Goal: Task Accomplishment & Management: Manage account settings

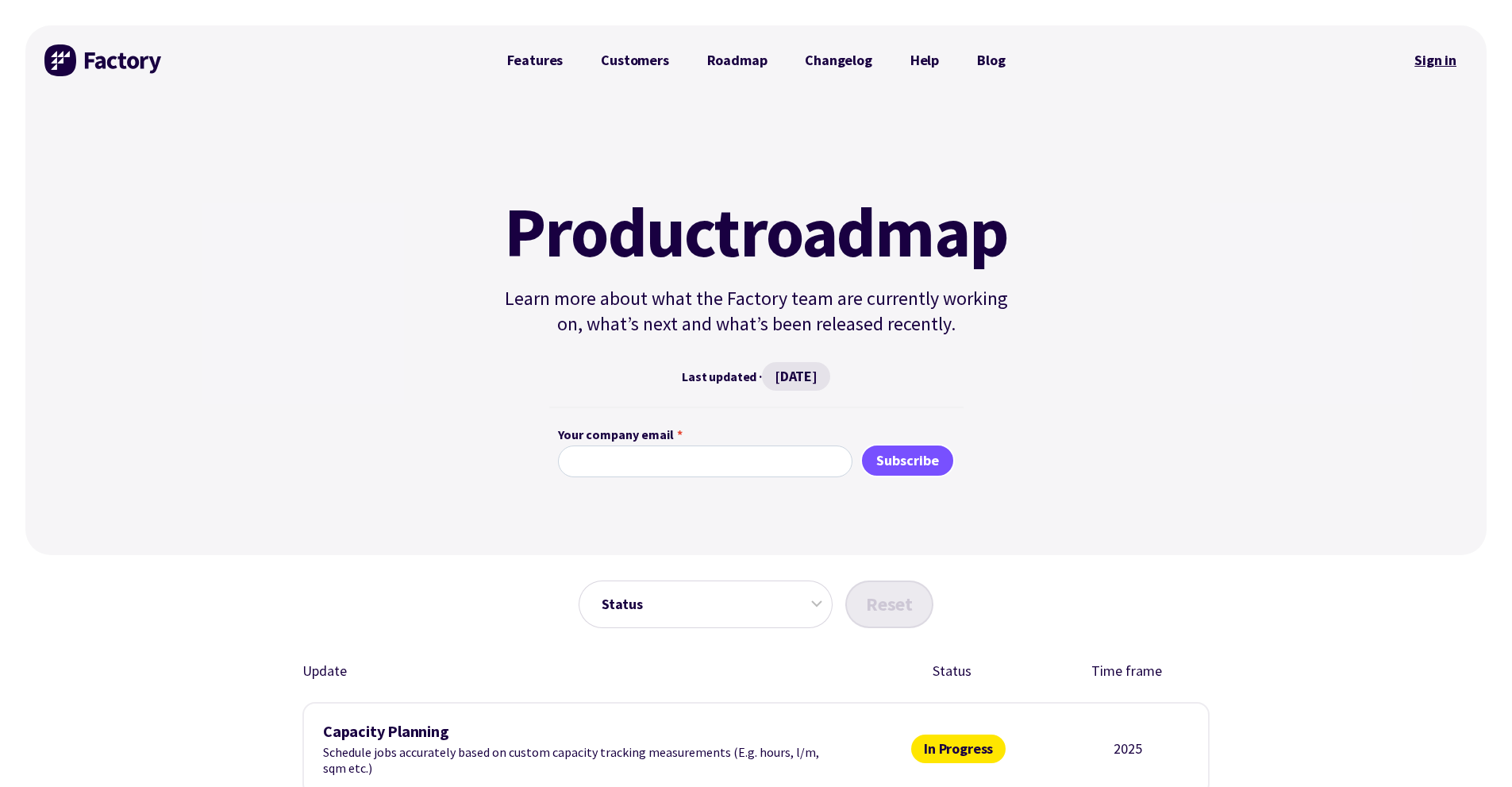
click at [1435, 60] on link "Sign in" at bounding box center [1435, 60] width 65 height 37
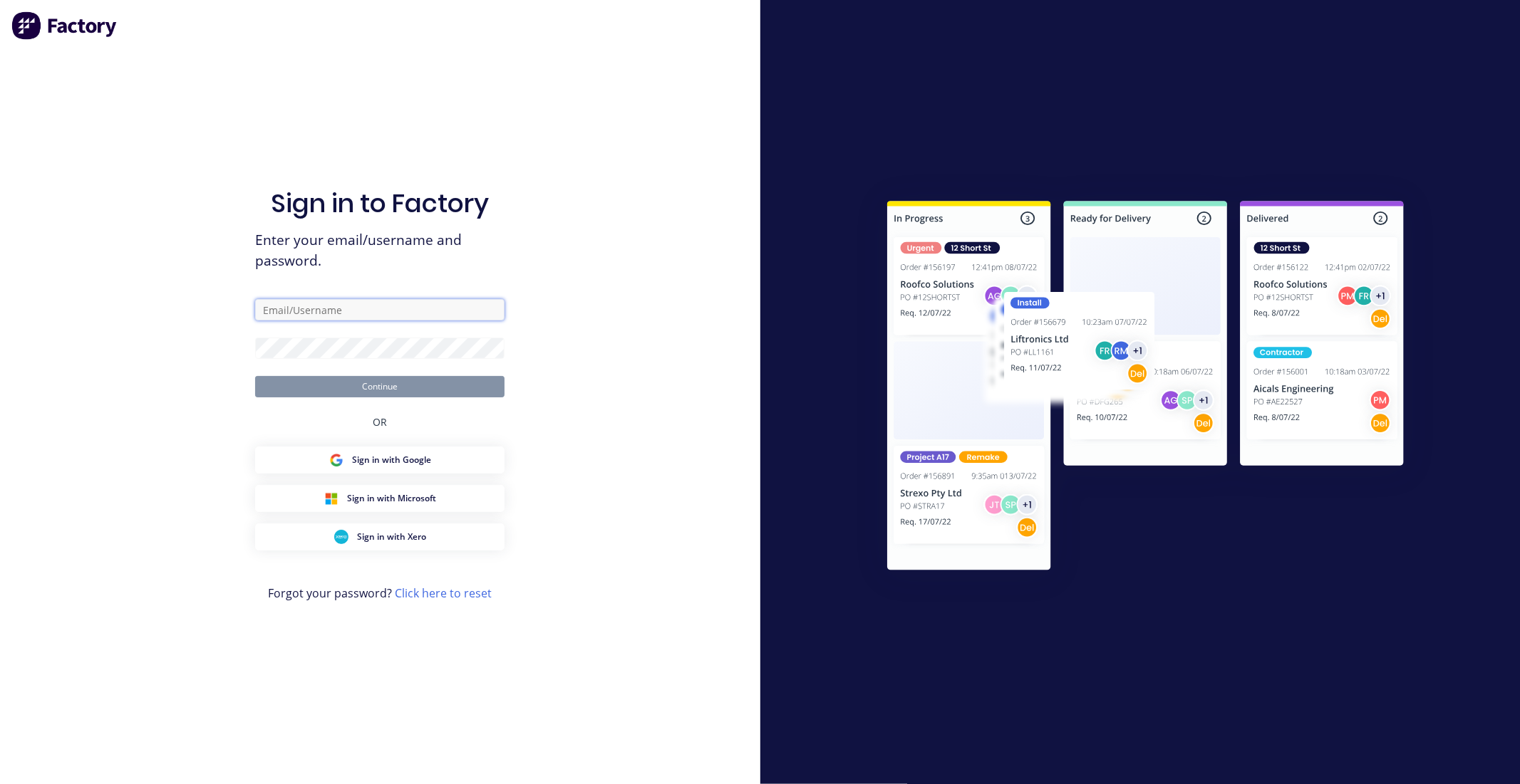
click at [394, 304] on input "text" at bounding box center [380, 310] width 250 height 21
type input "[EMAIL_ADDRESS][DOMAIN_NAME]"
click at [255, 376] on button "Continue" at bounding box center [380, 387] width 250 height 21
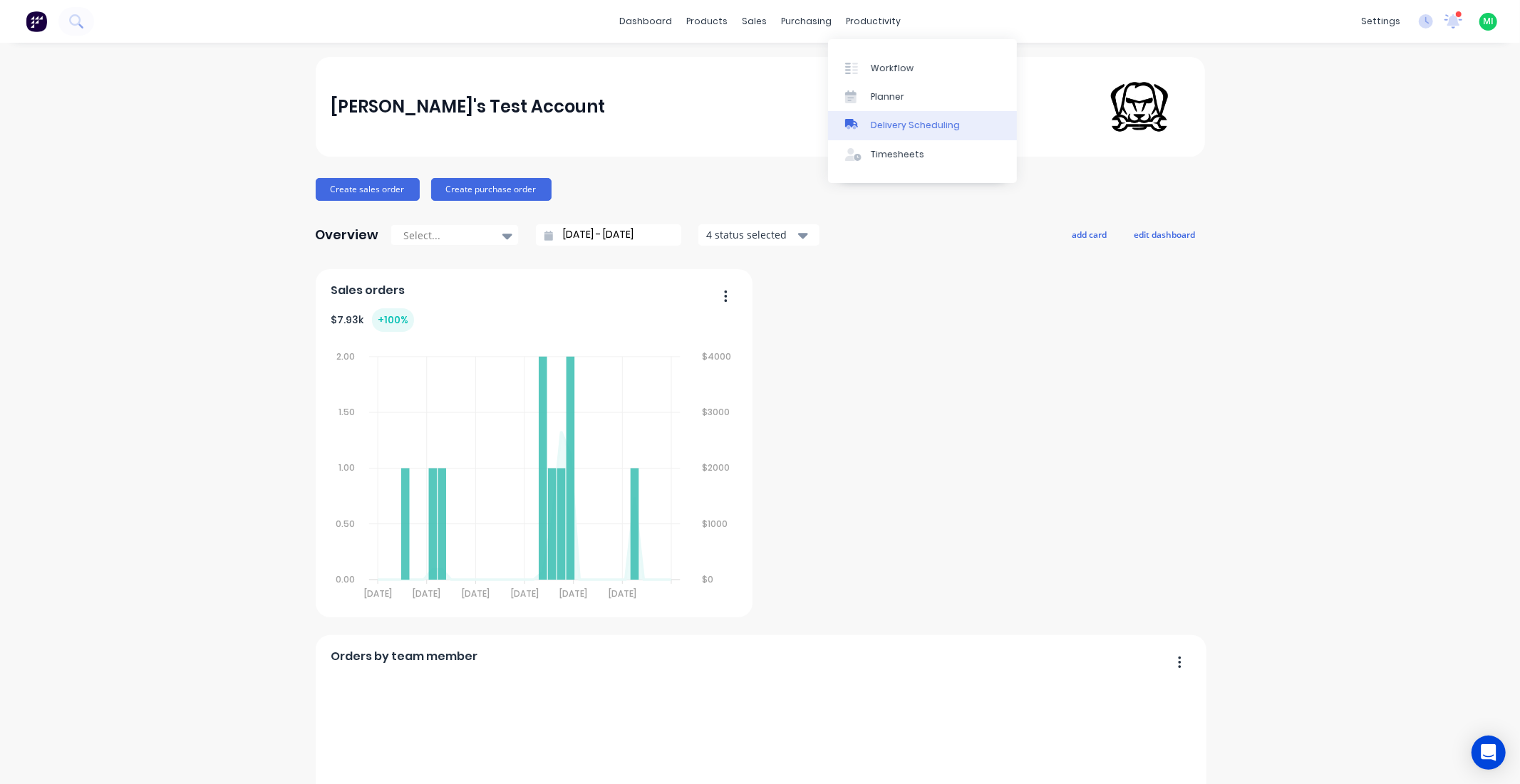
click at [880, 129] on div "Delivery Scheduling" at bounding box center [915, 125] width 89 height 12
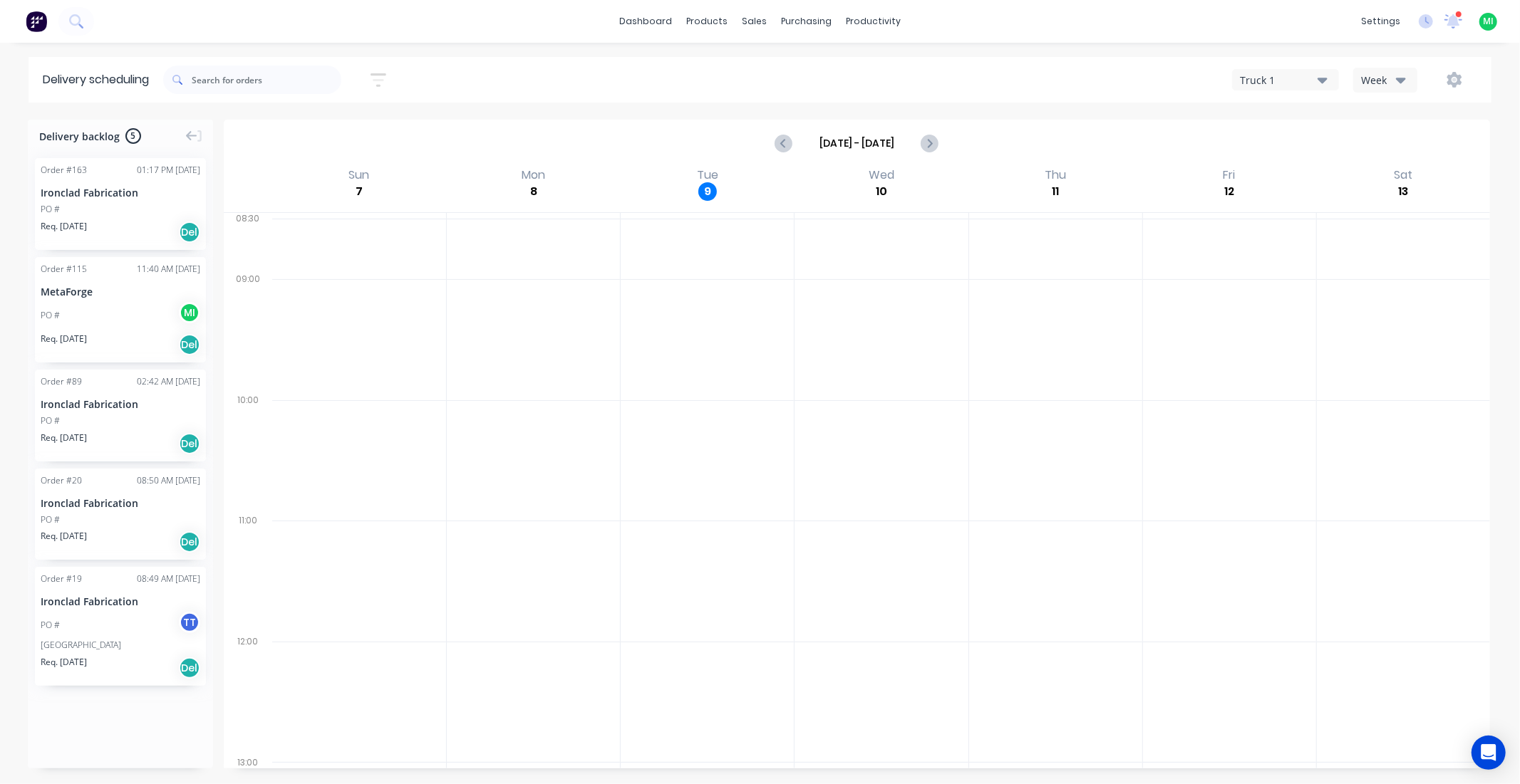
click at [1301, 78] on div "Truck 1" at bounding box center [1278, 79] width 78 height 15
click at [1458, 83] on icon "button" at bounding box center [1454, 80] width 15 height 16
click at [1379, 146] on div "Settings" at bounding box center [1409, 146] width 110 height 21
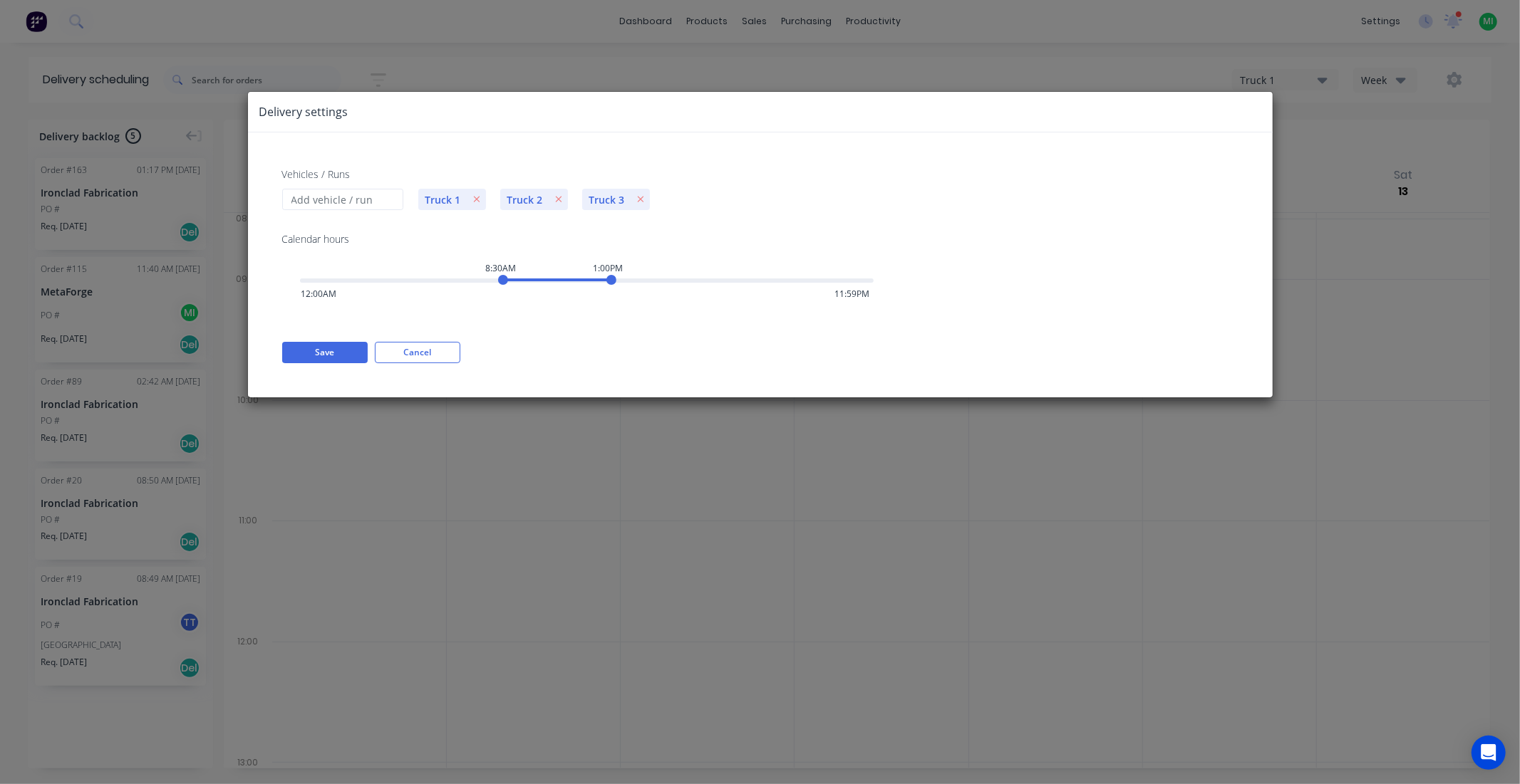
click at [481, 47] on div "Delivery settings Vehicles / Runs Truck 1 Truck 2 Truck 3 Calendar hours 8:30AM…" at bounding box center [760, 392] width 1520 height 784
click at [417, 351] on button "Cancel" at bounding box center [417, 352] width 86 height 21
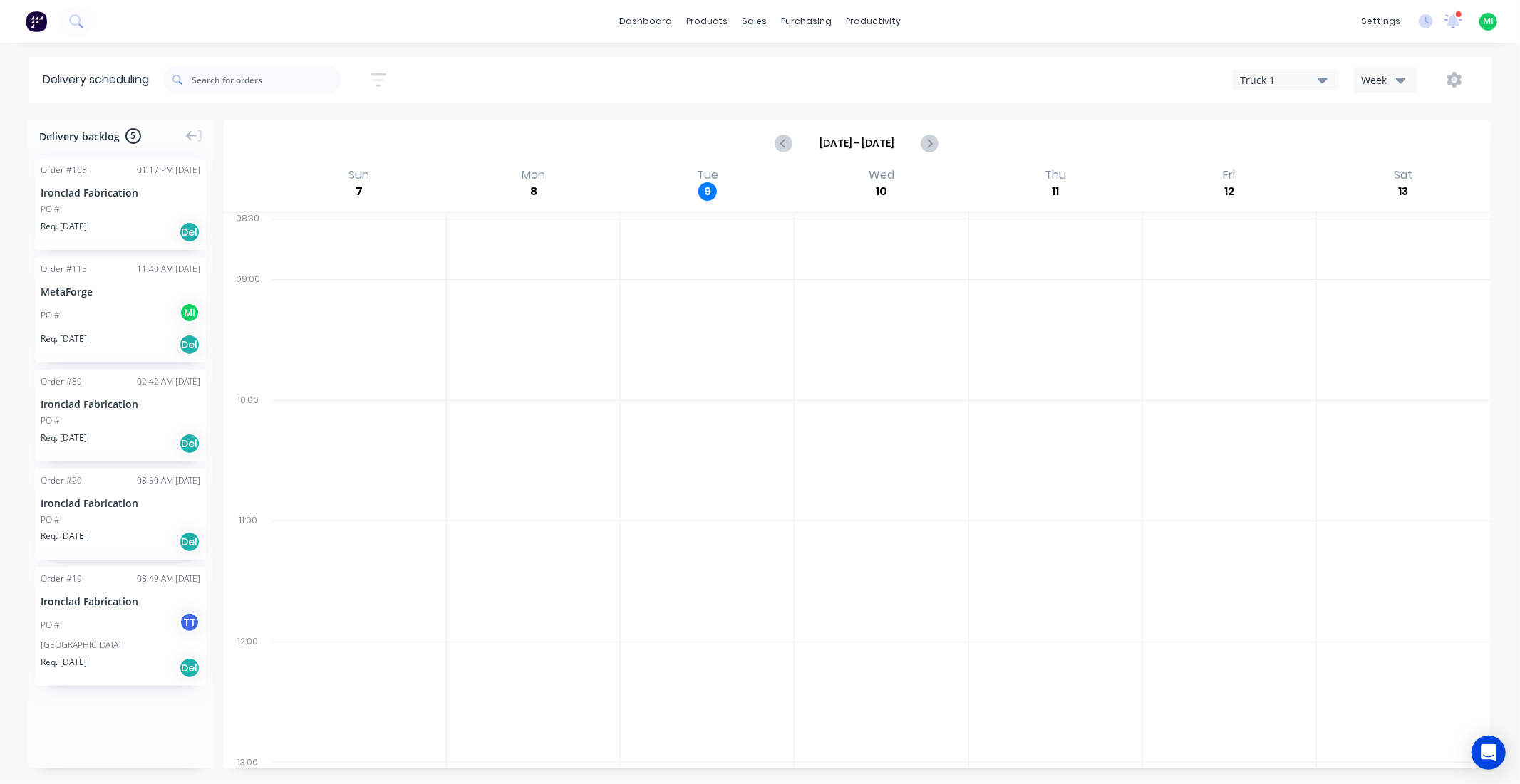
click at [1249, 79] on div "Truck 1" at bounding box center [1278, 79] width 78 height 15
click at [1259, 110] on div "Truck 1" at bounding box center [1303, 116] width 141 height 29
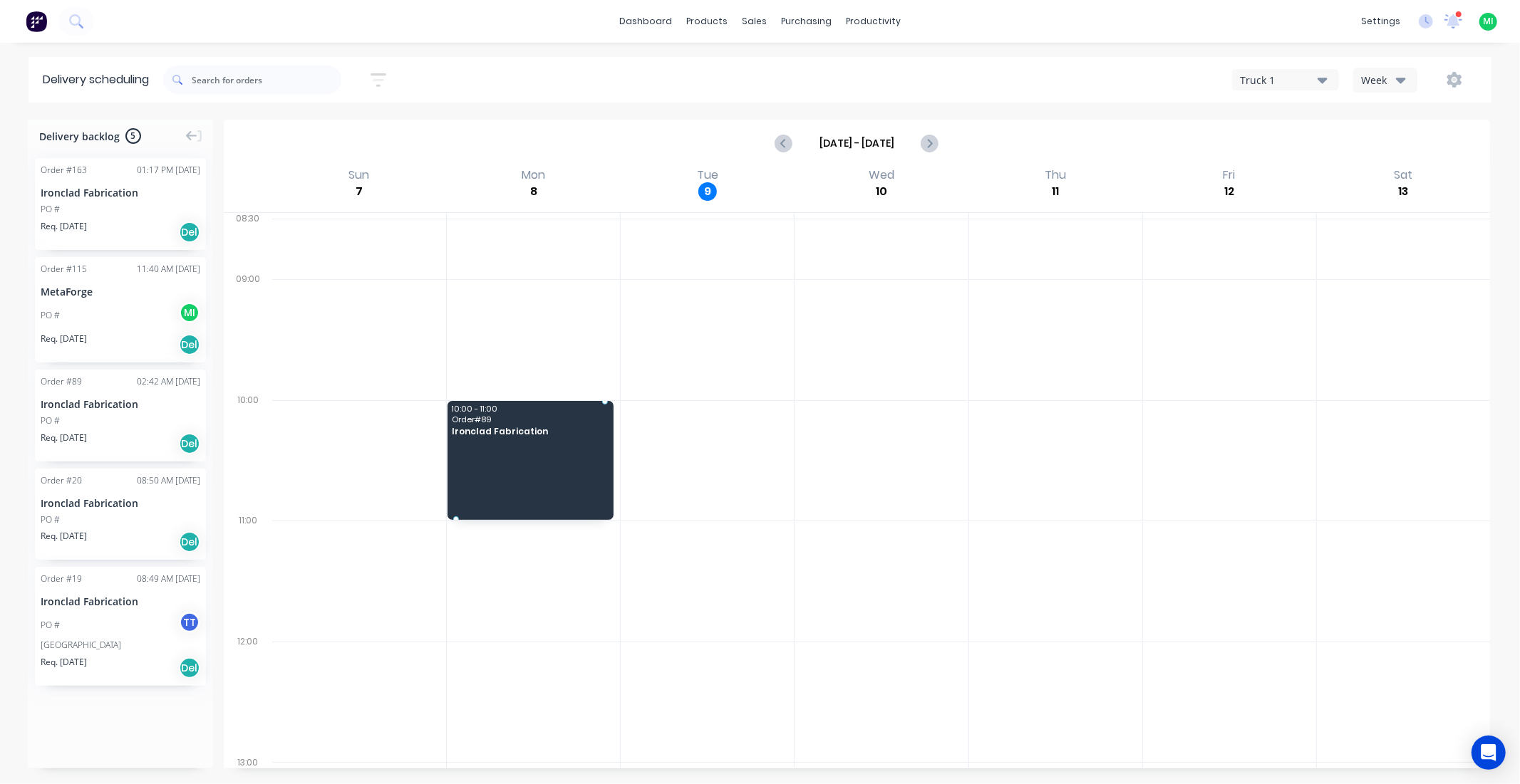
drag, startPoint x: 119, startPoint y: 409, endPoint x: 628, endPoint y: 445, distance: 510.3
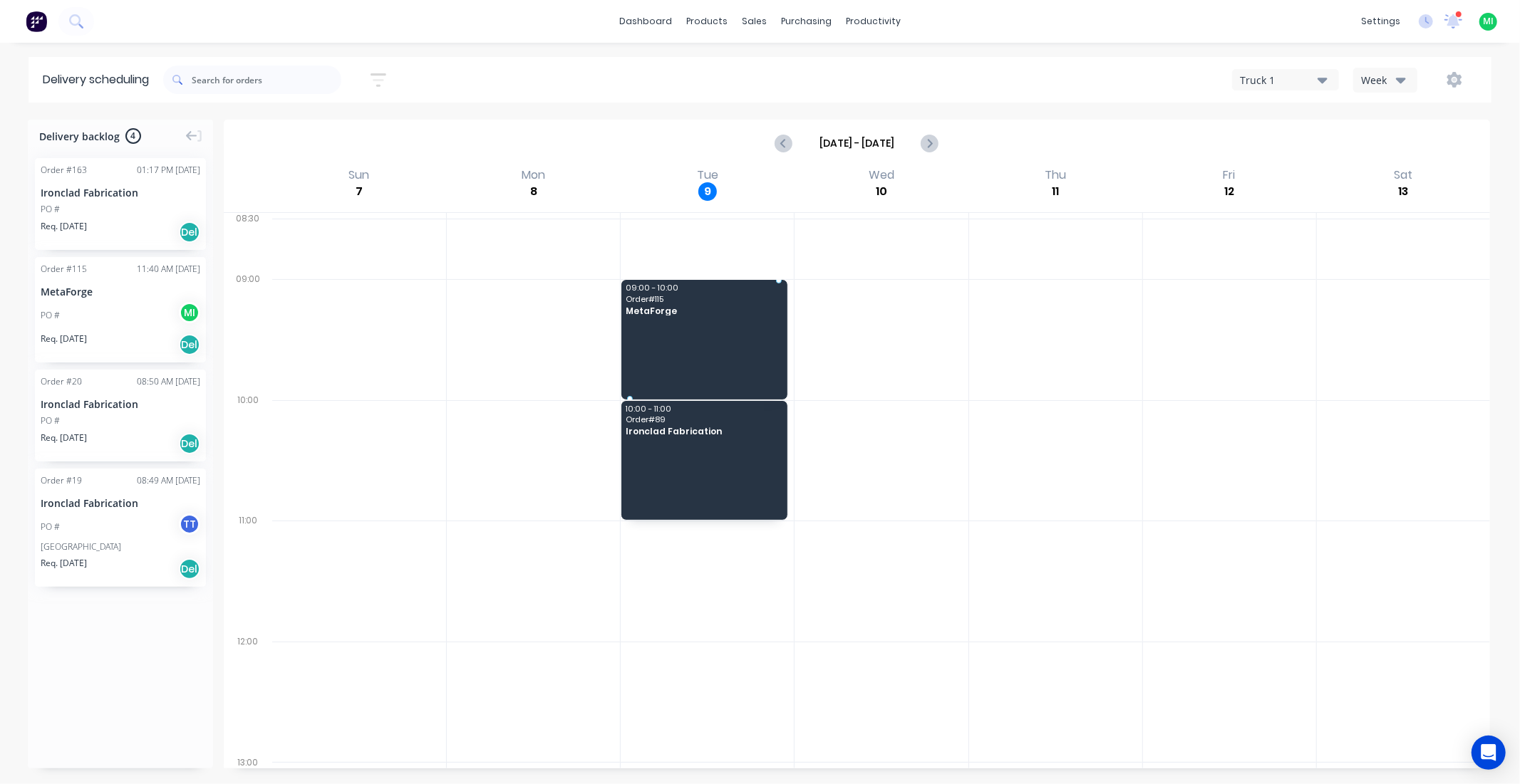
drag, startPoint x: 147, startPoint y: 309, endPoint x: 782, endPoint y: 312, distance: 635.0
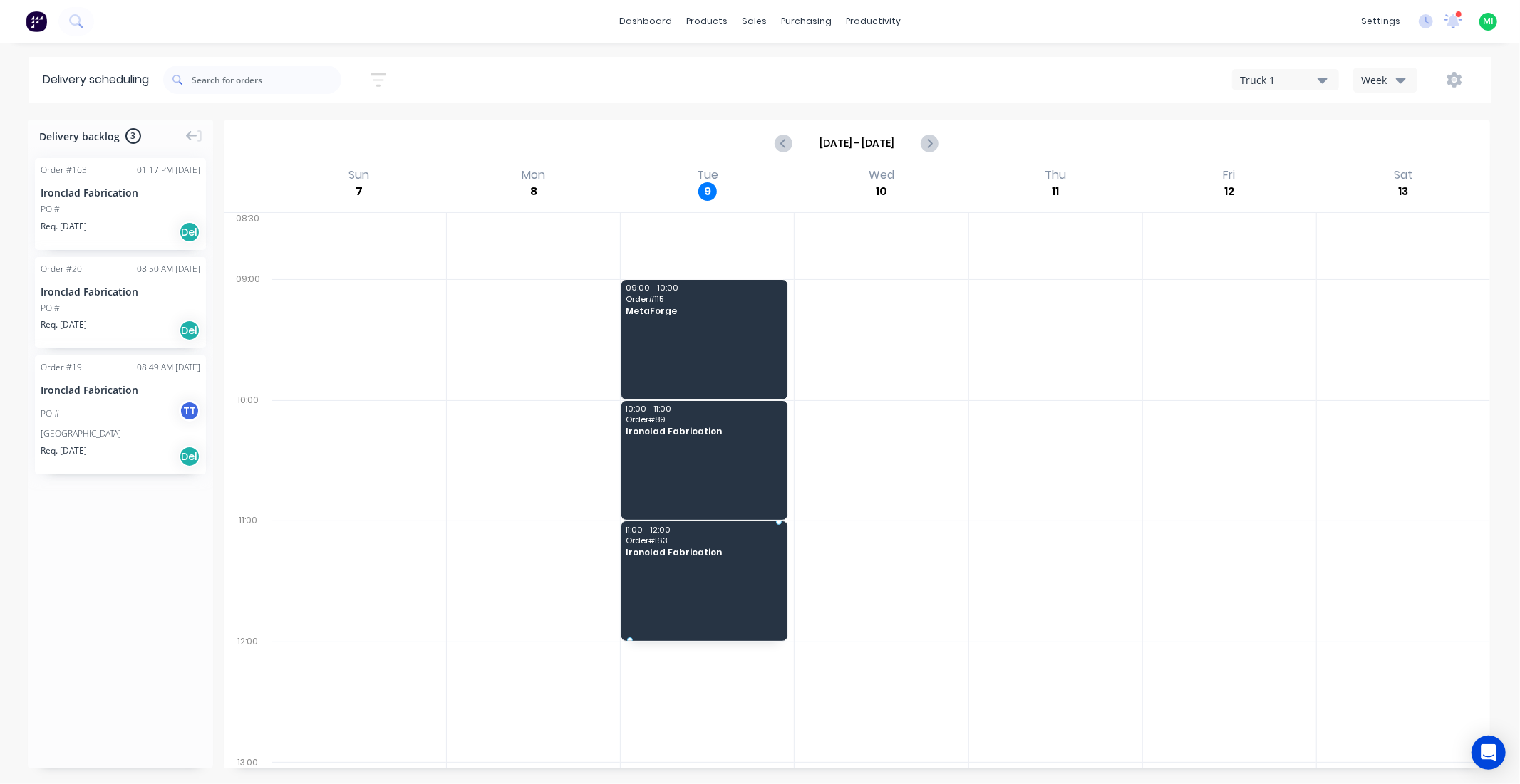
drag, startPoint x: 119, startPoint y: 214, endPoint x: 682, endPoint y: 570, distance: 666.1
click at [1447, 79] on icon "button" at bounding box center [1455, 80] width 16 height 16
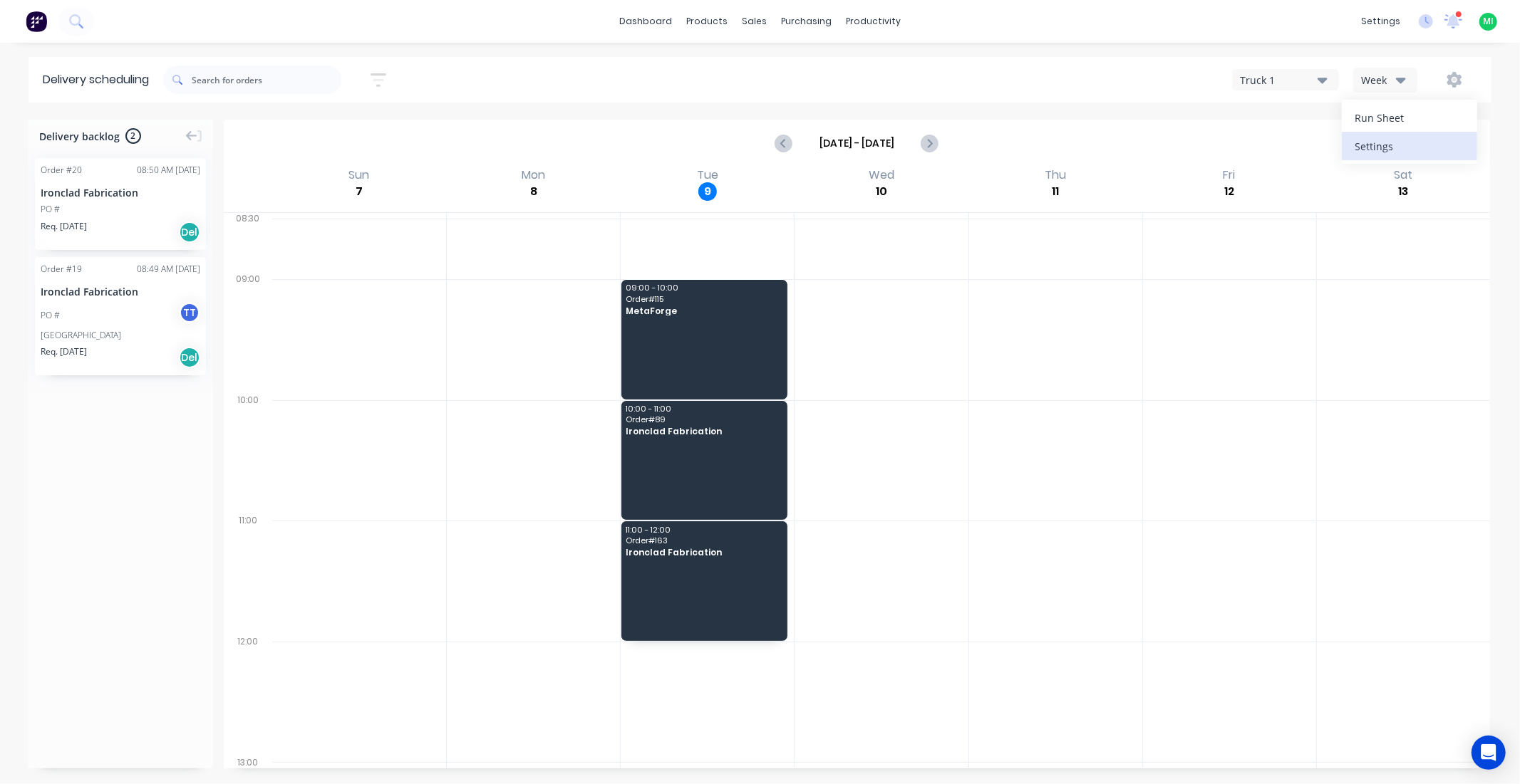
click at [1370, 147] on div "Settings" at bounding box center [1409, 146] width 110 height 21
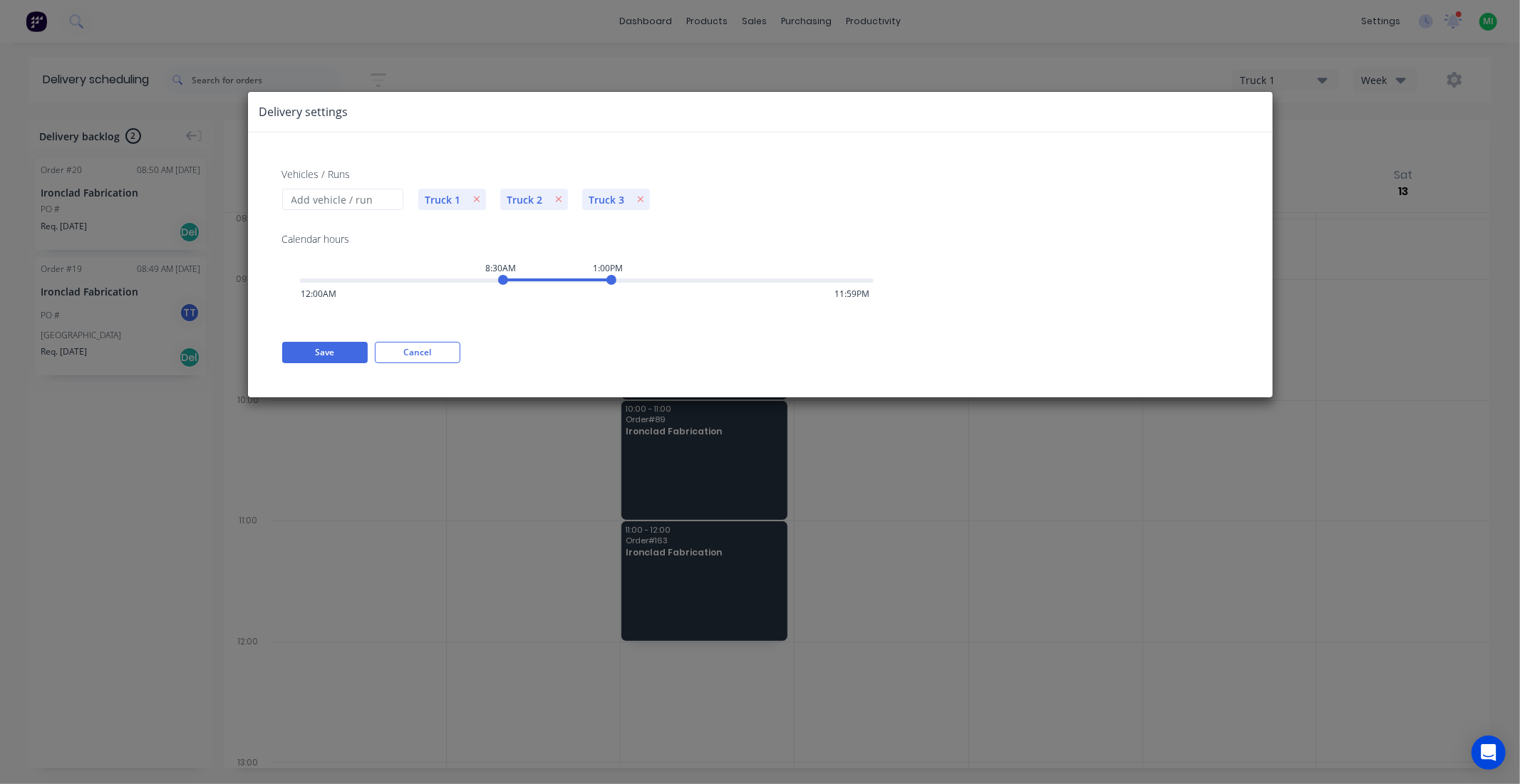
click at [431, 201] on span "Truck 1" at bounding box center [443, 200] width 50 height 15
click at [474, 197] on icon "button" at bounding box center [476, 199] width 6 height 6
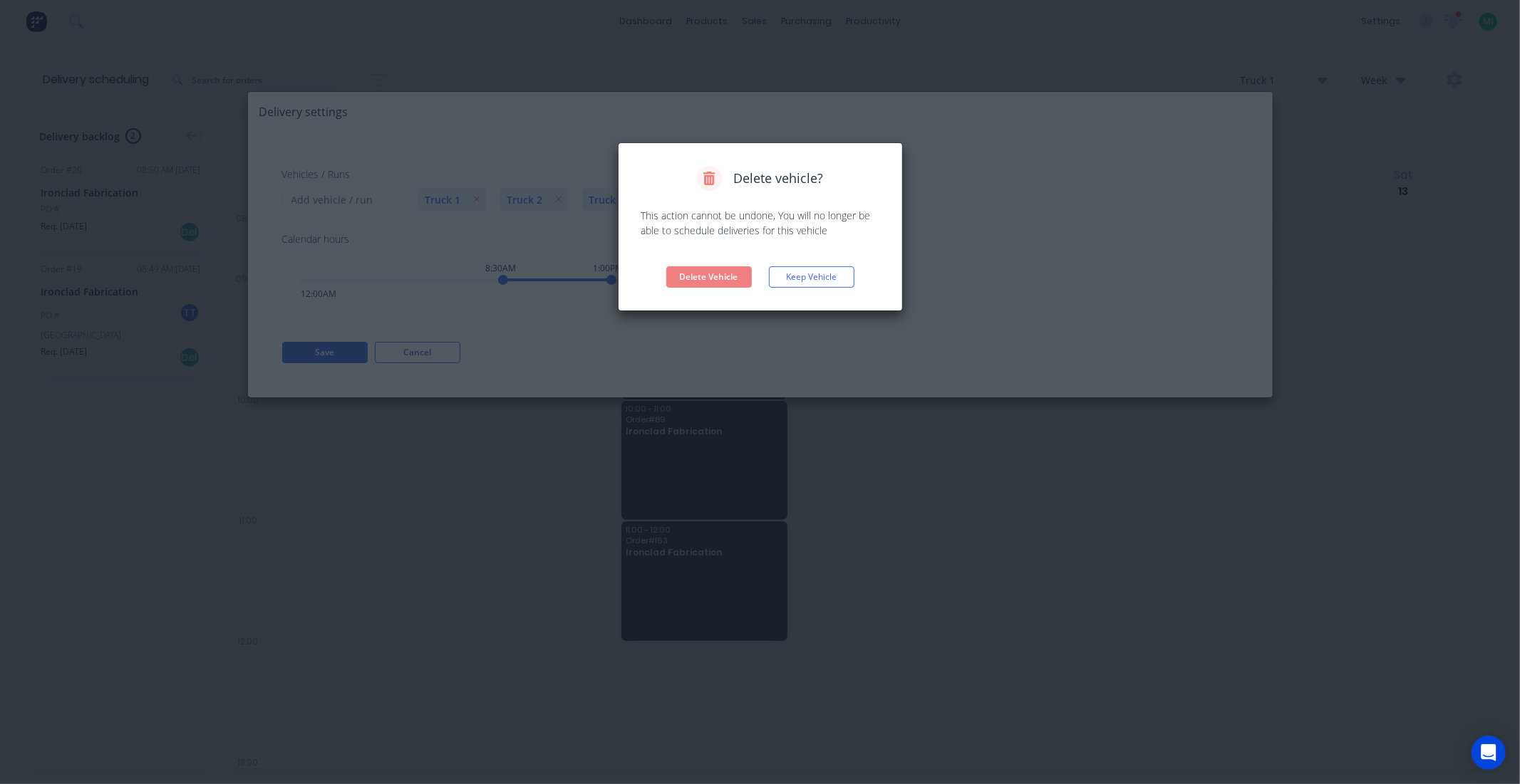
click at [696, 276] on button "Delete Vehicle" at bounding box center [709, 277] width 86 height 21
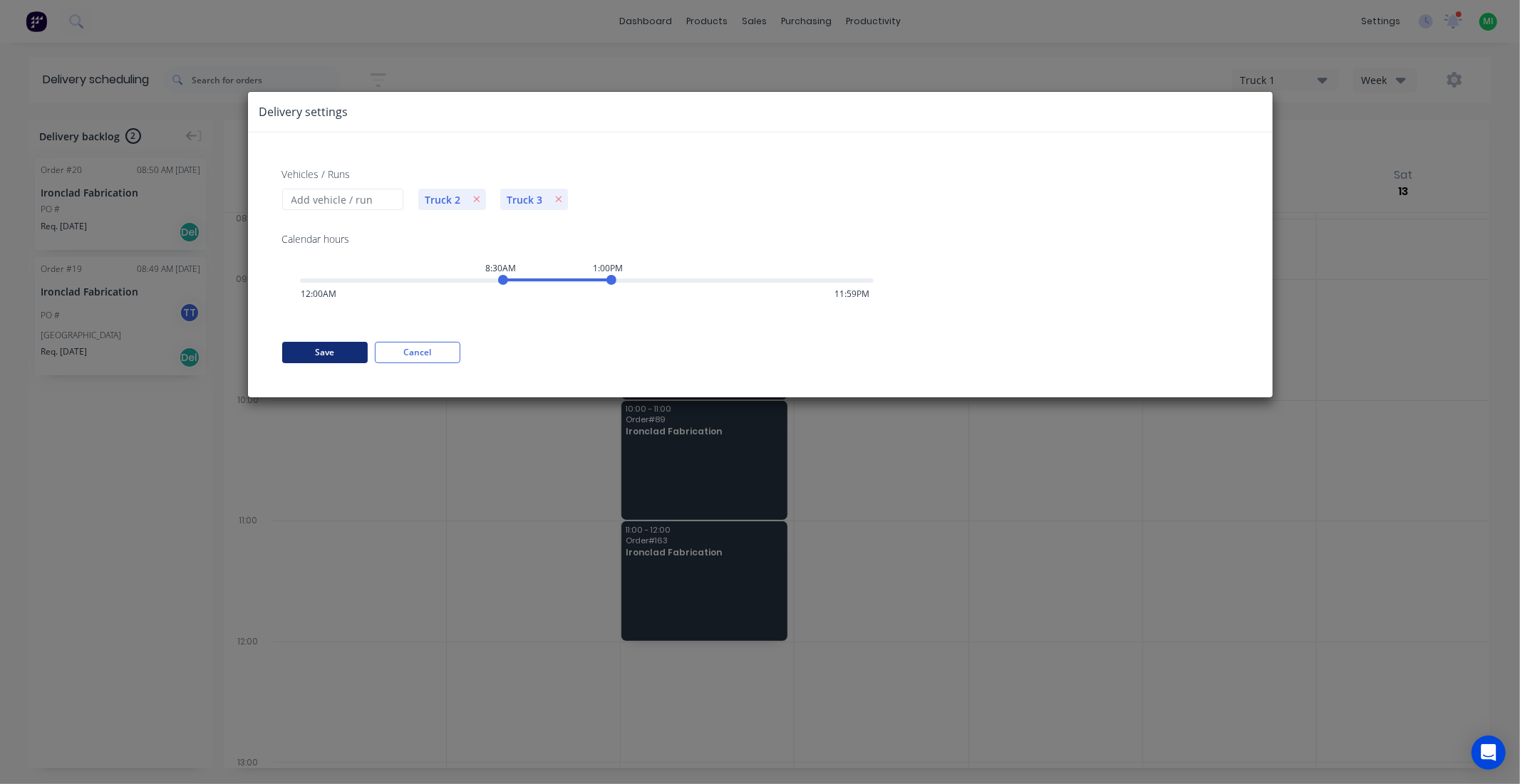
click at [337, 352] on button "Save" at bounding box center [325, 352] width 86 height 21
drag, startPoint x: 503, startPoint y: 282, endPoint x: 376, endPoint y: 274, distance: 127.3
click at [376, 275] on div "3:00AM" at bounding box center [371, 279] width 10 height 10
drag, startPoint x: 615, startPoint y: 282, endPoint x: 937, endPoint y: 302, distance: 322.6
click at [937, 302] on div "Vehicles / Runs Truck 2 Truck 3 Calendar hours 3:00AM 11:59PM 12:00AM 11:59PM S…" at bounding box center [760, 265] width 1025 height 265
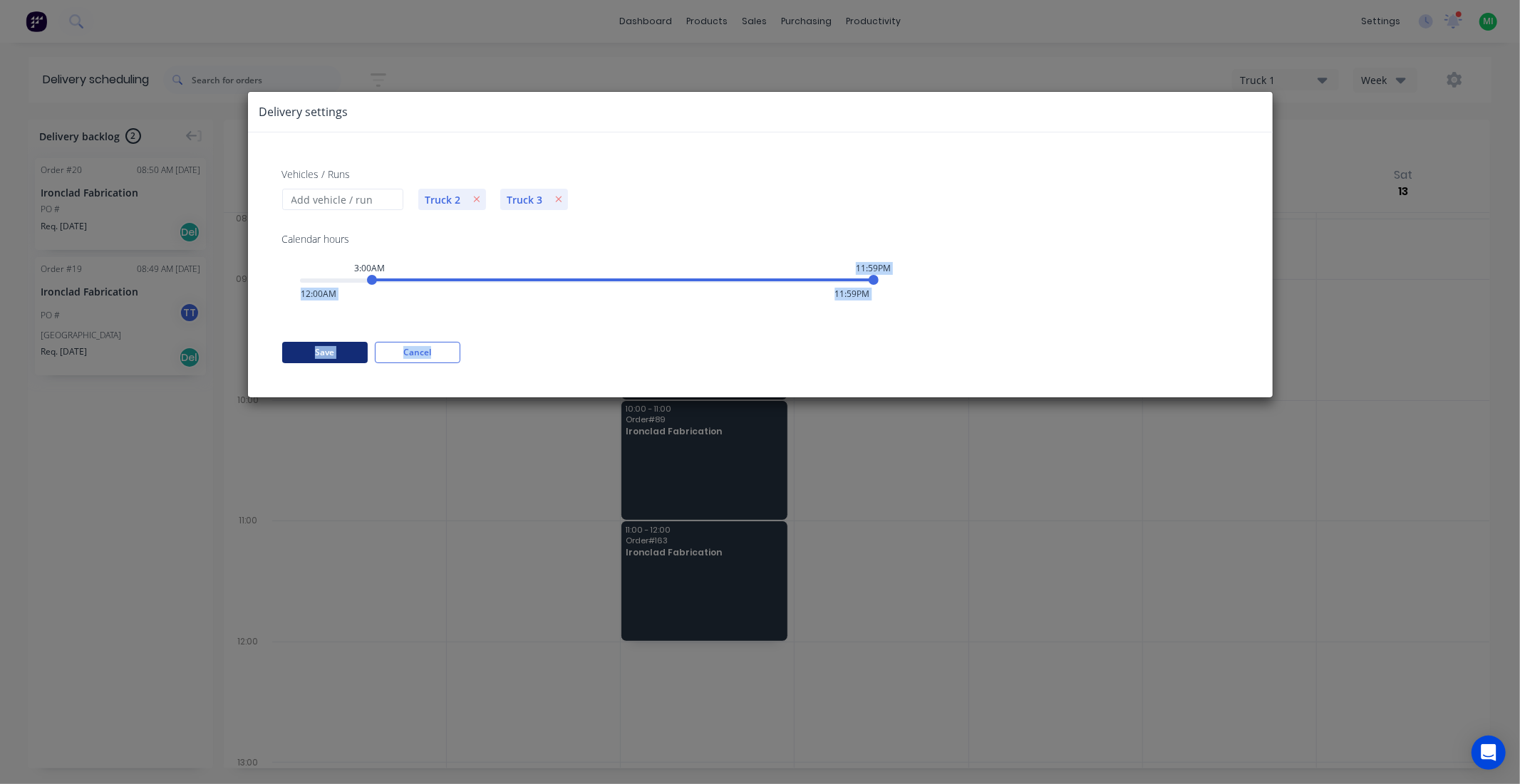
click at [302, 352] on button "Save" at bounding box center [325, 352] width 86 height 21
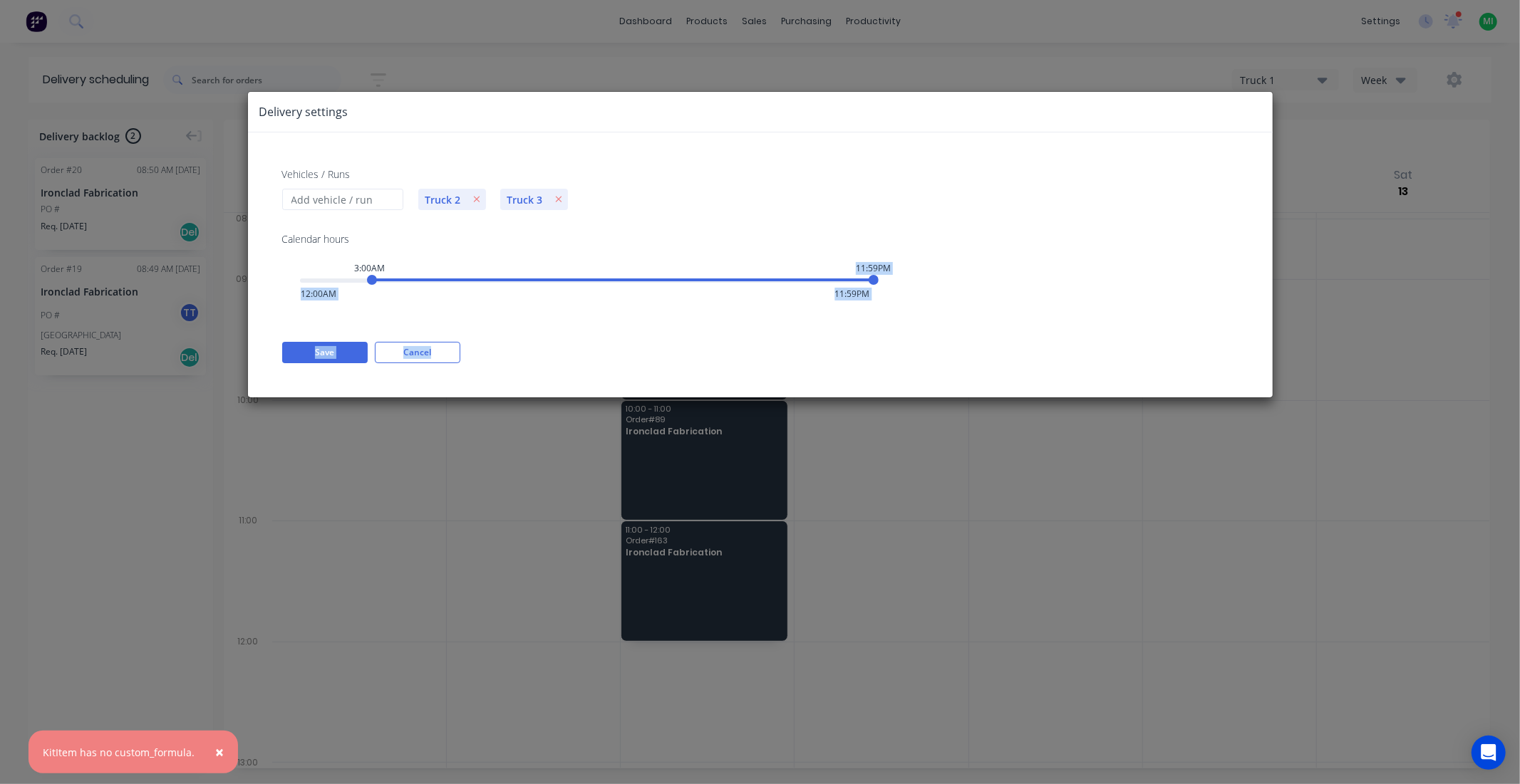
click at [317, 371] on div "Vehicles / Runs Truck 2 Truck 3 Calendar hours 3:00AM 11:59PM 12:00AM 11:59PM S…" at bounding box center [760, 265] width 1025 height 265
click at [391, 355] on button "Cancel" at bounding box center [417, 352] width 86 height 21
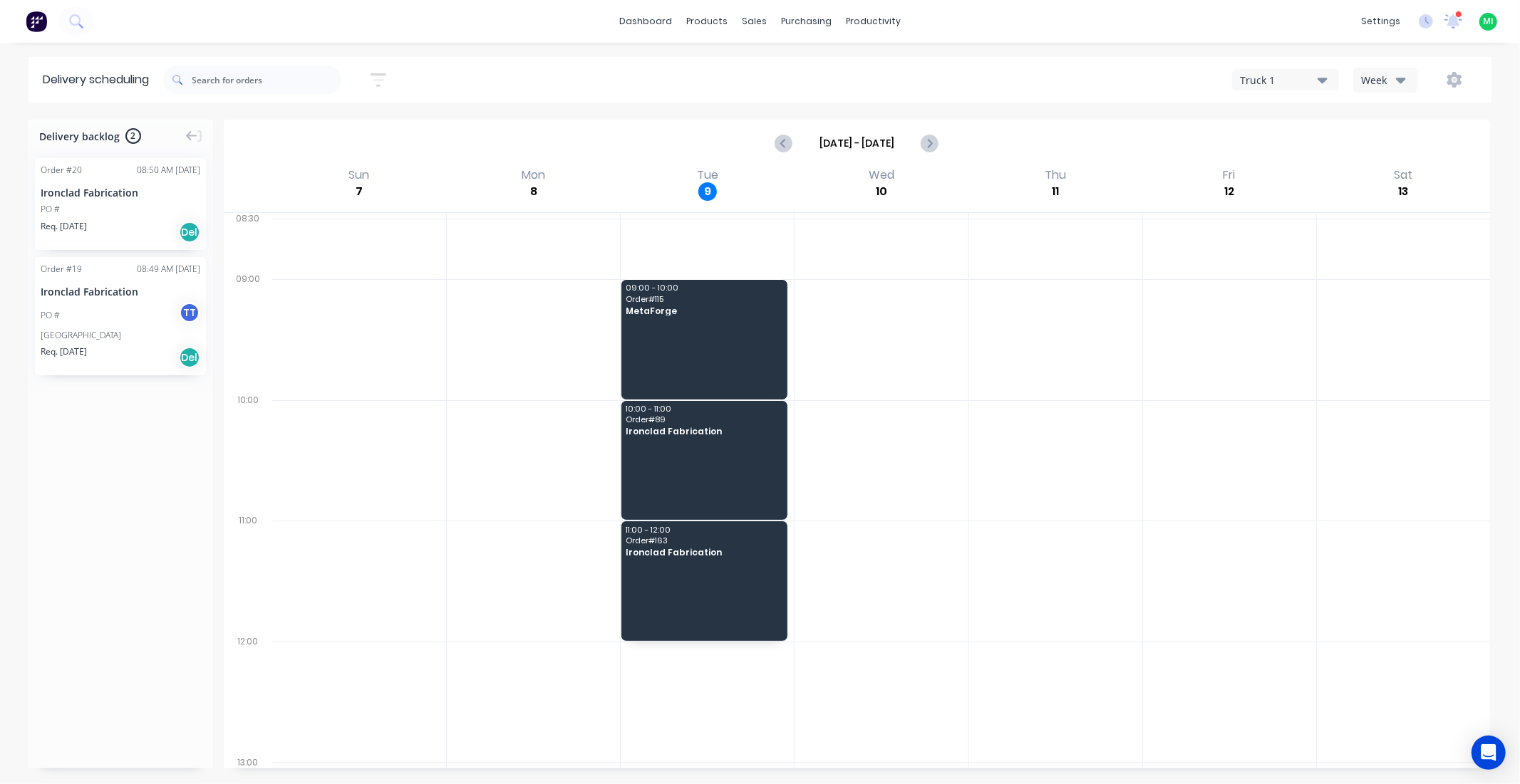
drag, startPoint x: 465, startPoint y: 320, endPoint x: 493, endPoint y: 313, distance: 28.9
click at [547, 330] on div "09:00 - 10:00 Order # 115 MetaForge 10:00 - 11:00 Order # 89 Ironclad Fabricati…" at bounding box center [880, 491] width 1218 height 556
click at [1375, 88] on button "Week" at bounding box center [1385, 80] width 64 height 25
click at [1294, 79] on div "Truck 1" at bounding box center [1278, 79] width 78 height 15
click at [1266, 144] on div "Truck 2" at bounding box center [1303, 144] width 141 height 29
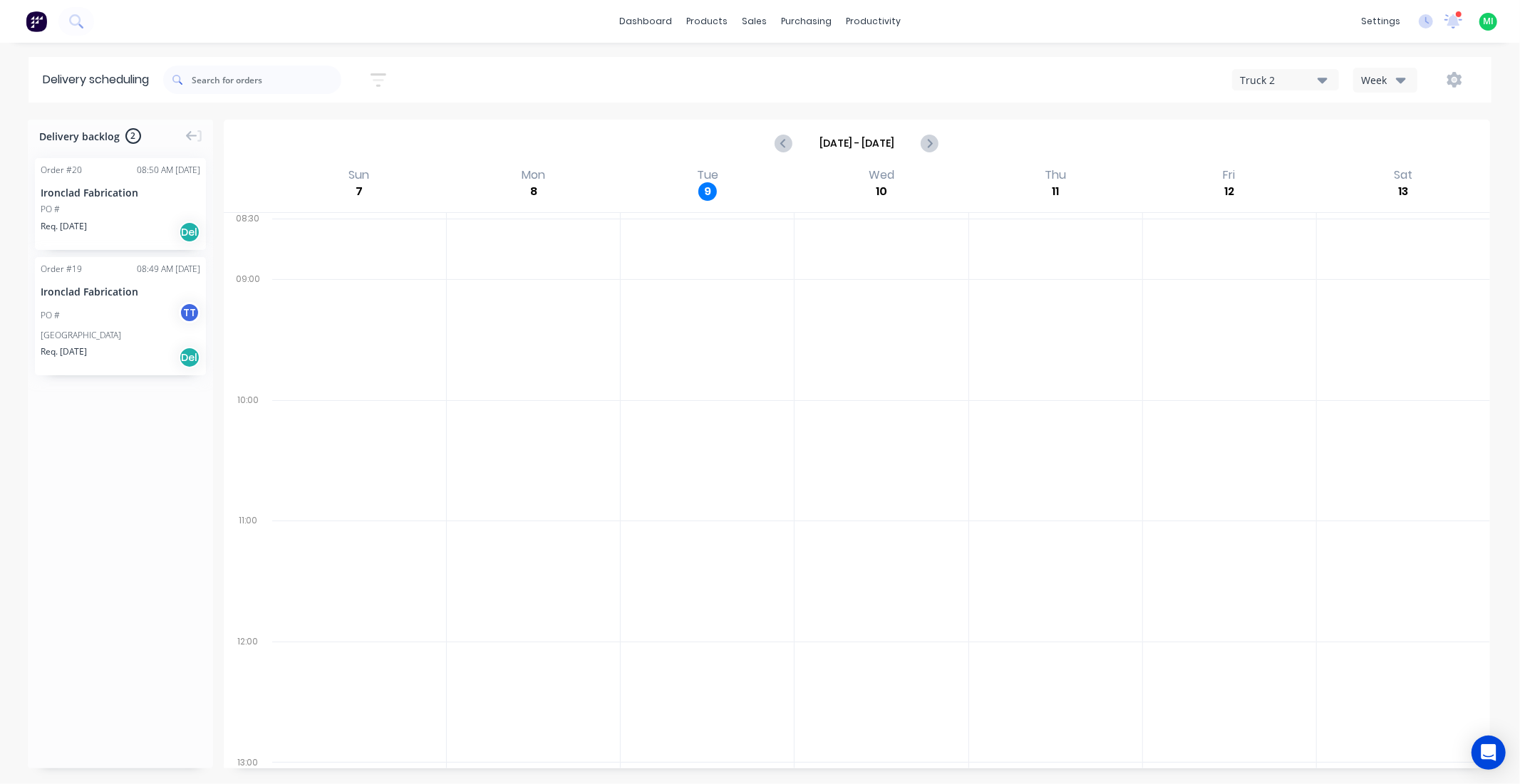
click at [1274, 86] on div "Truck 2" at bounding box center [1278, 79] width 78 height 15
click at [1269, 103] on div "Truck 1" at bounding box center [1303, 116] width 141 height 29
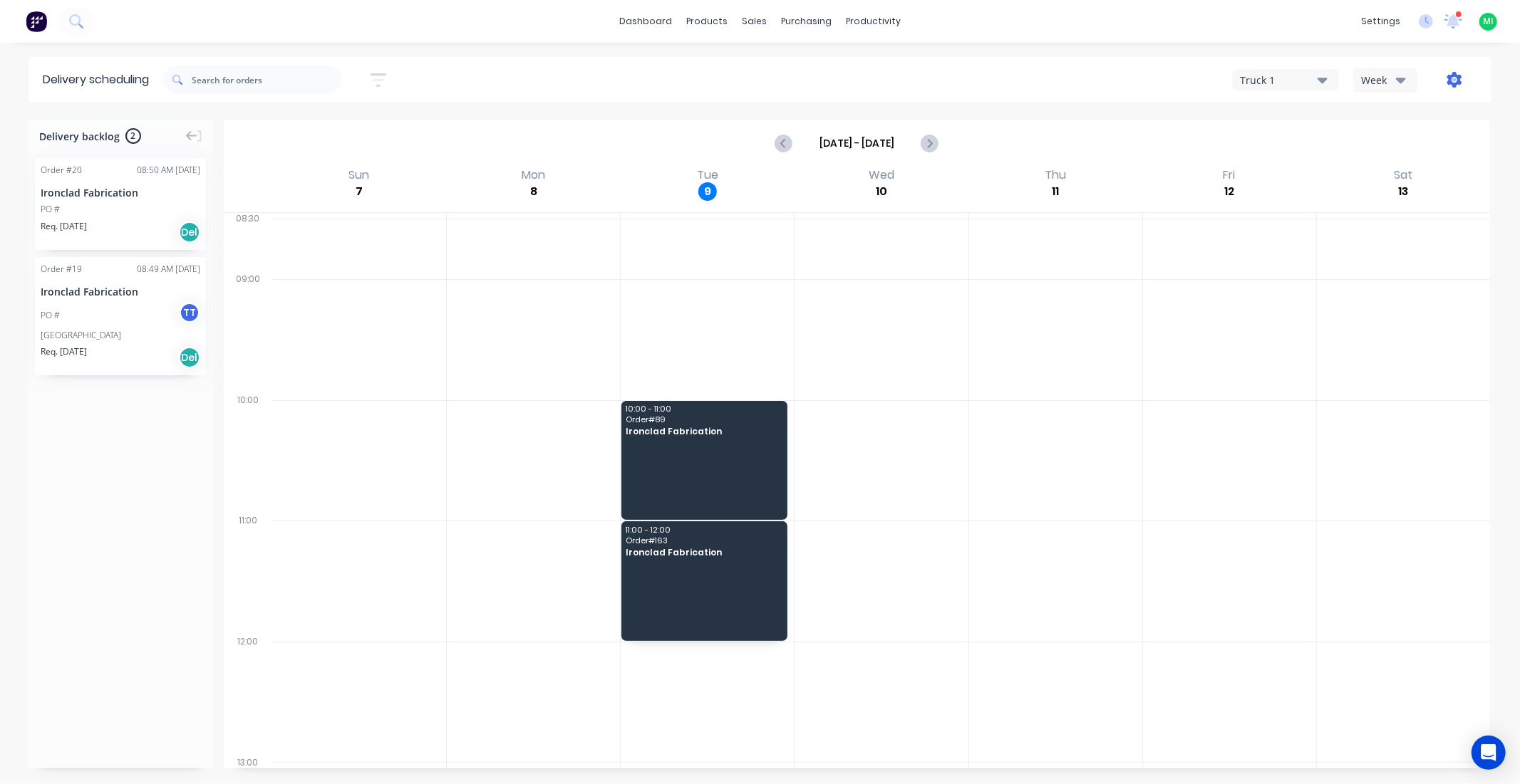
click at [1451, 83] on icon "button" at bounding box center [1454, 80] width 15 height 16
click at [1380, 143] on div "Settings" at bounding box center [1409, 146] width 110 height 21
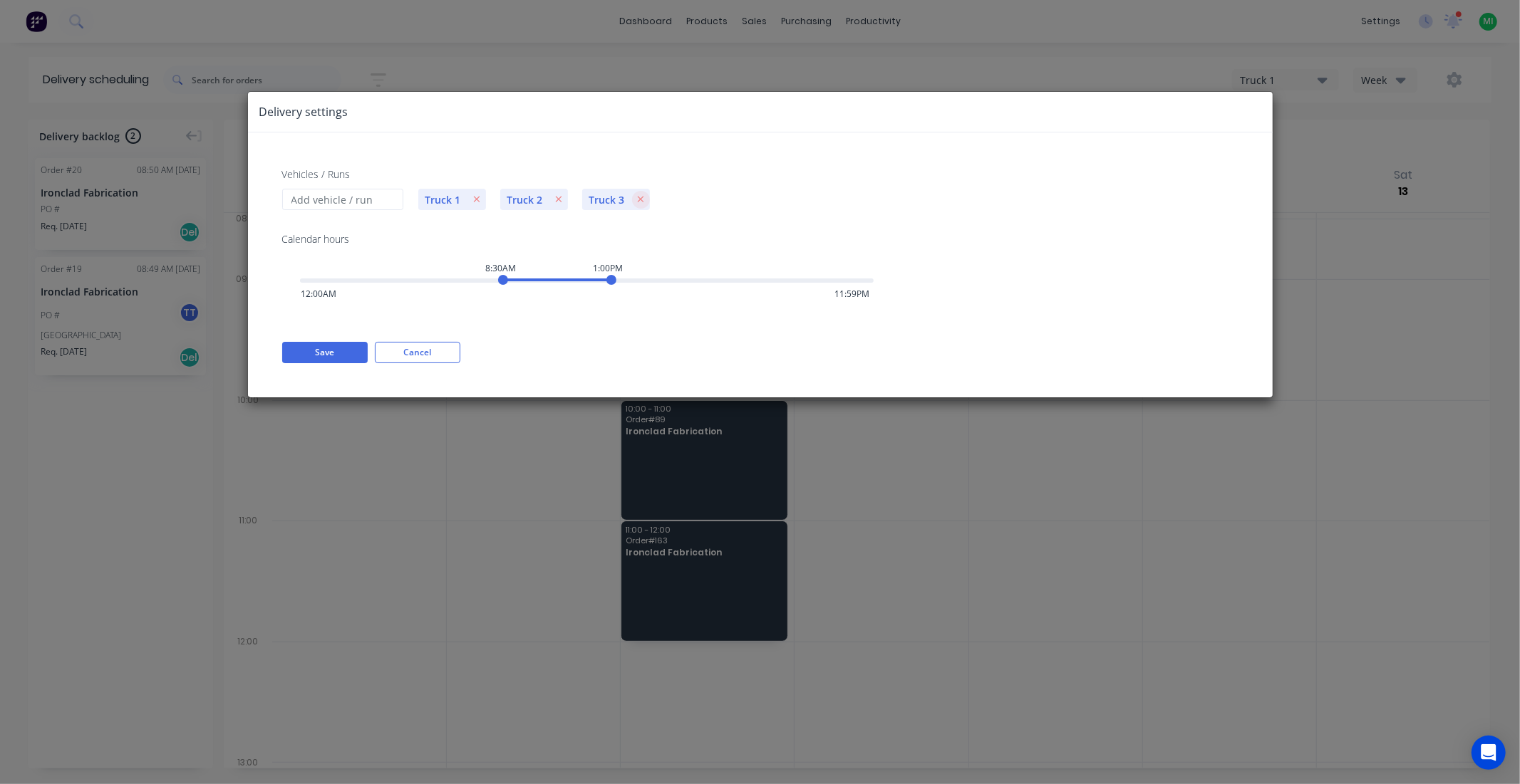
click at [643, 197] on button "button" at bounding box center [641, 200] width 18 height 18
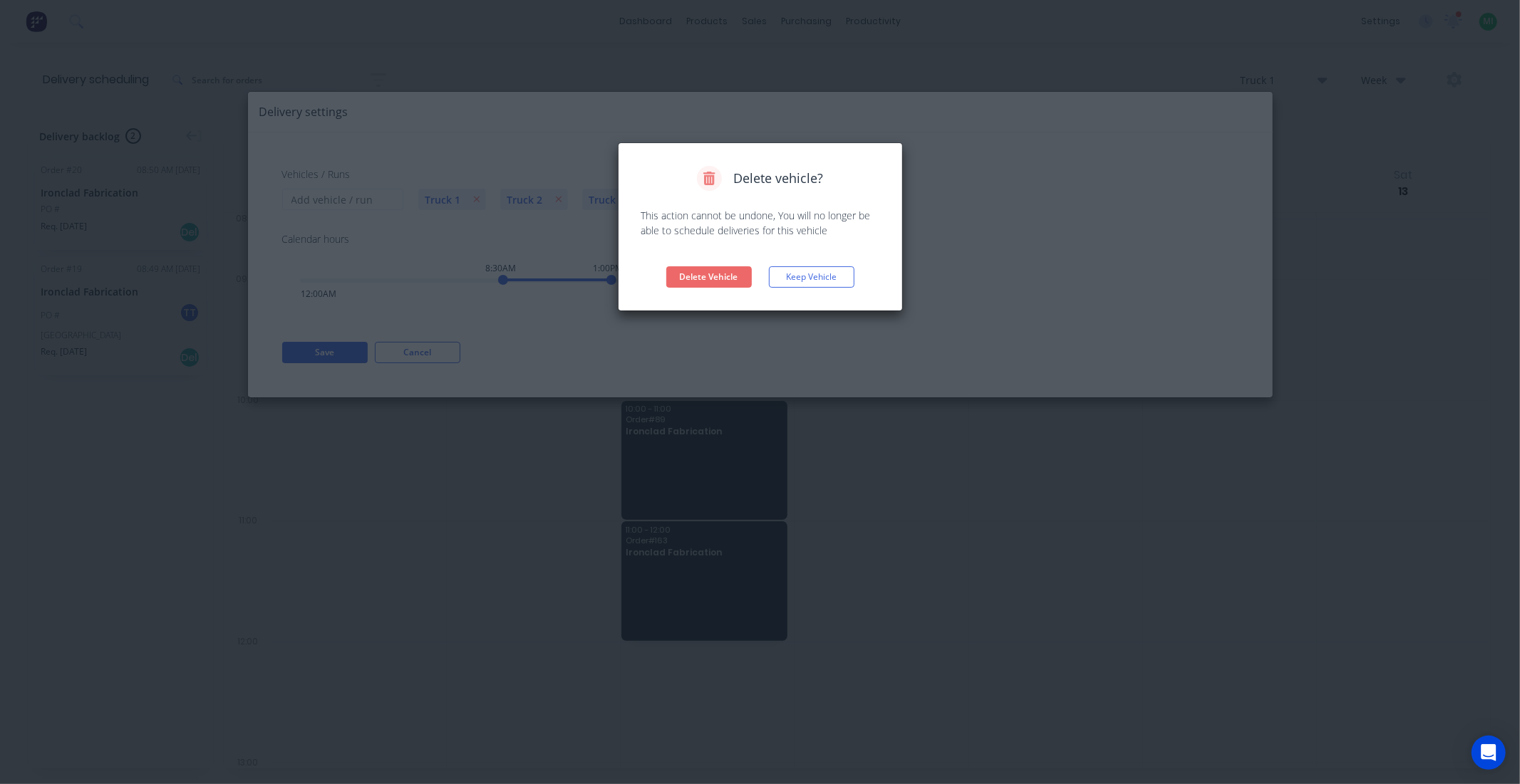
click at [710, 275] on button "Delete Vehicle" at bounding box center [709, 277] width 86 height 21
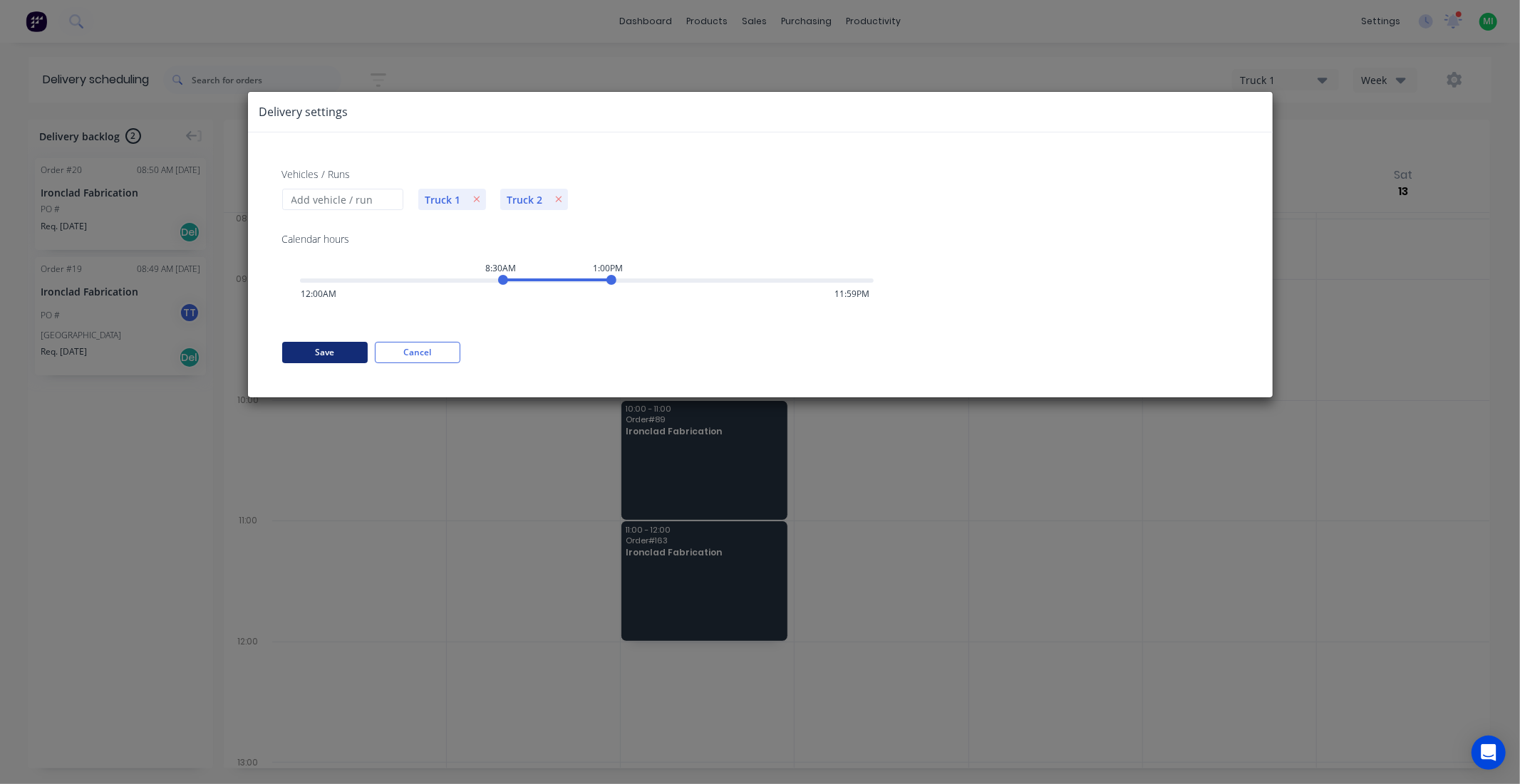
click at [325, 352] on button "Save" at bounding box center [325, 352] width 86 height 21
